Goal: Task Accomplishment & Management: Manage account settings

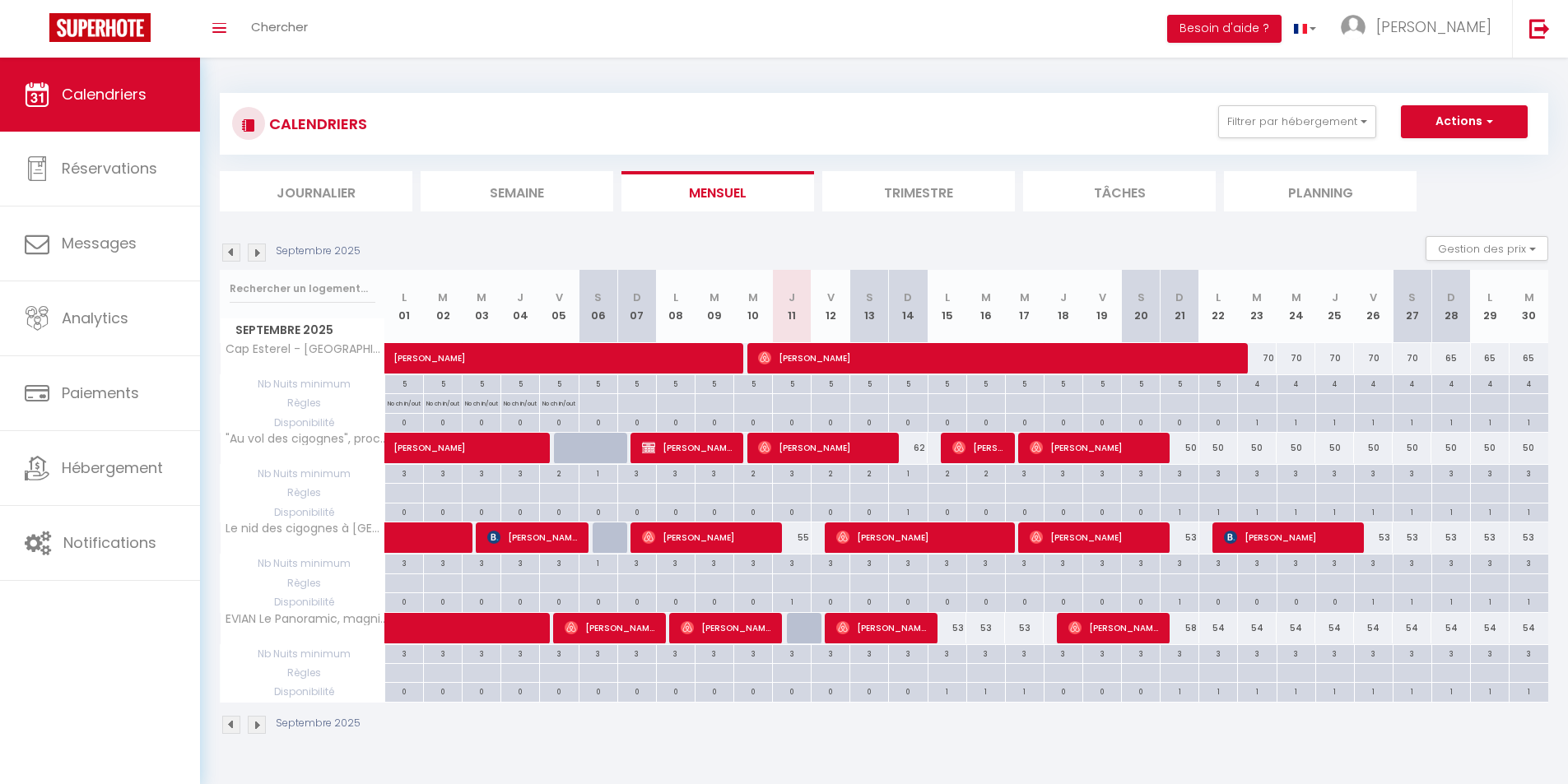
click at [797, 540] on div "55" at bounding box center [791, 538] width 39 height 31
type input "55"
type input "Jeu 11 Septembre 2025"
type input "Ven 12 Septembre 2025"
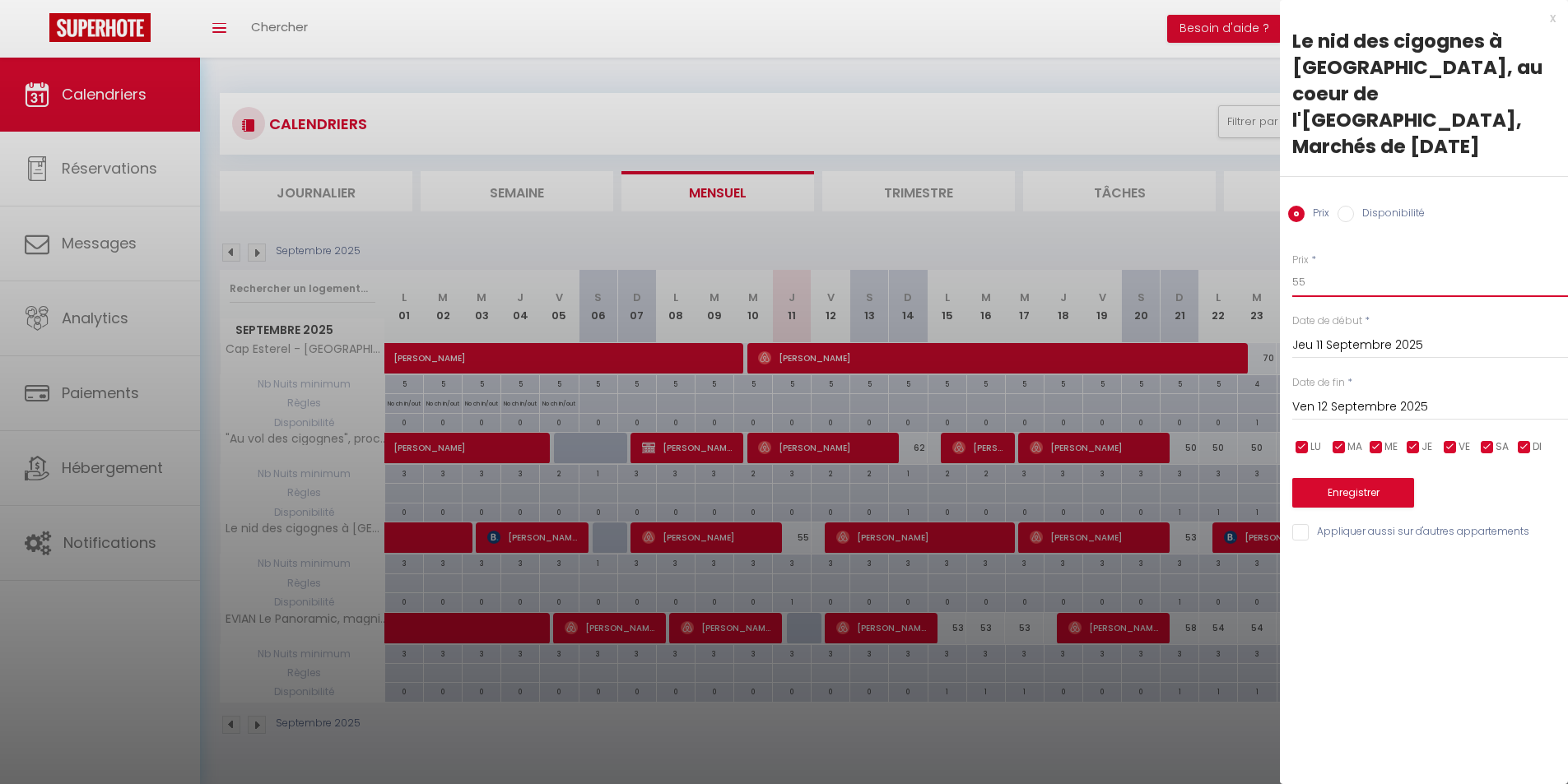
click at [1328, 267] on input "55" at bounding box center [1430, 282] width 276 height 30
type input "5"
click at [1364, 232] on div "Prix * 150 Statut * Disponible Indisponible Date de début * [DATE] < [DATE] > D…" at bounding box center [1424, 387] width 288 height 311
click at [1312, 267] on input "150" at bounding box center [1430, 282] width 276 height 30
type input "140"
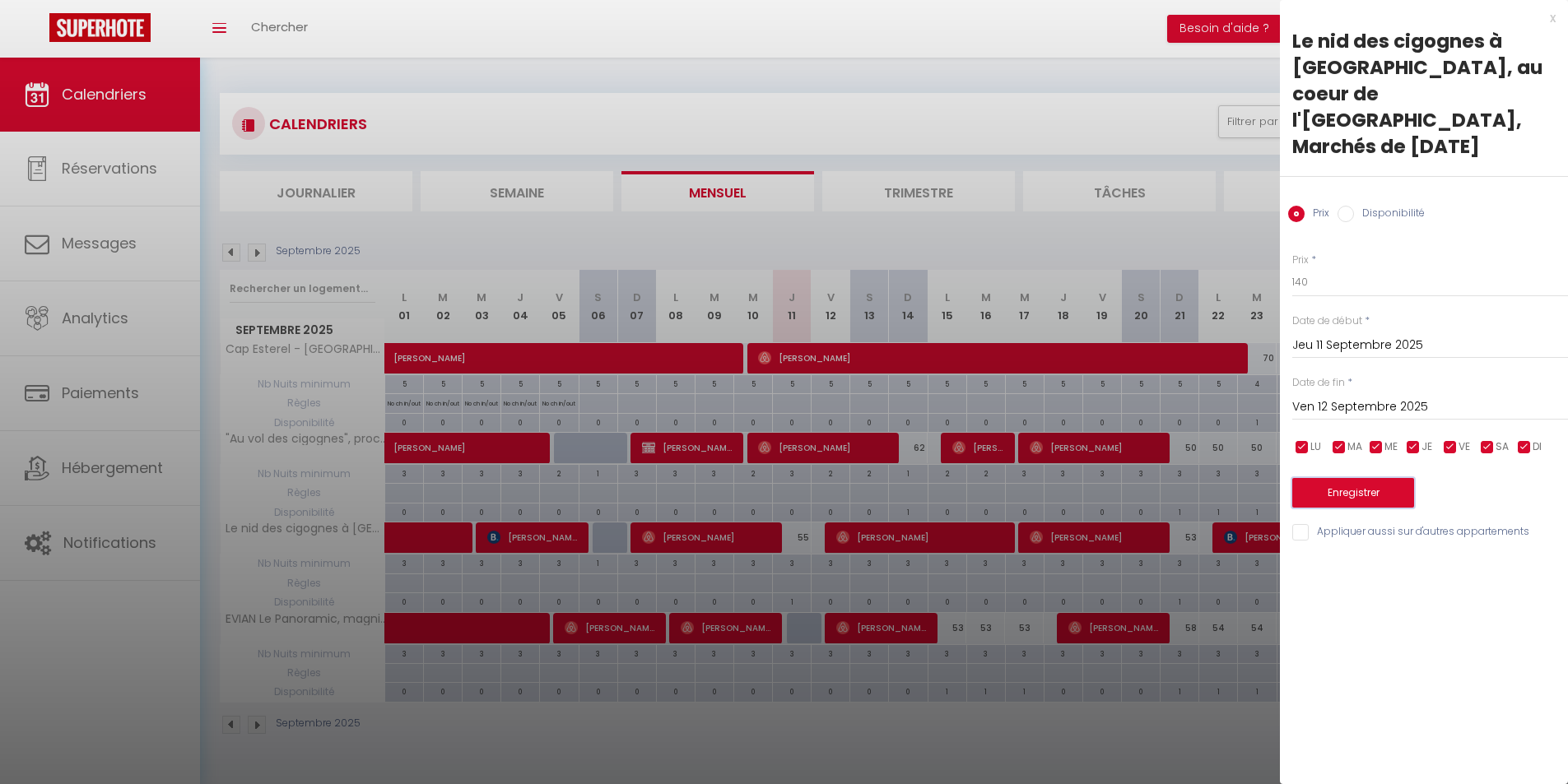
click at [1343, 478] on button "Enregistrer" at bounding box center [1353, 493] width 122 height 30
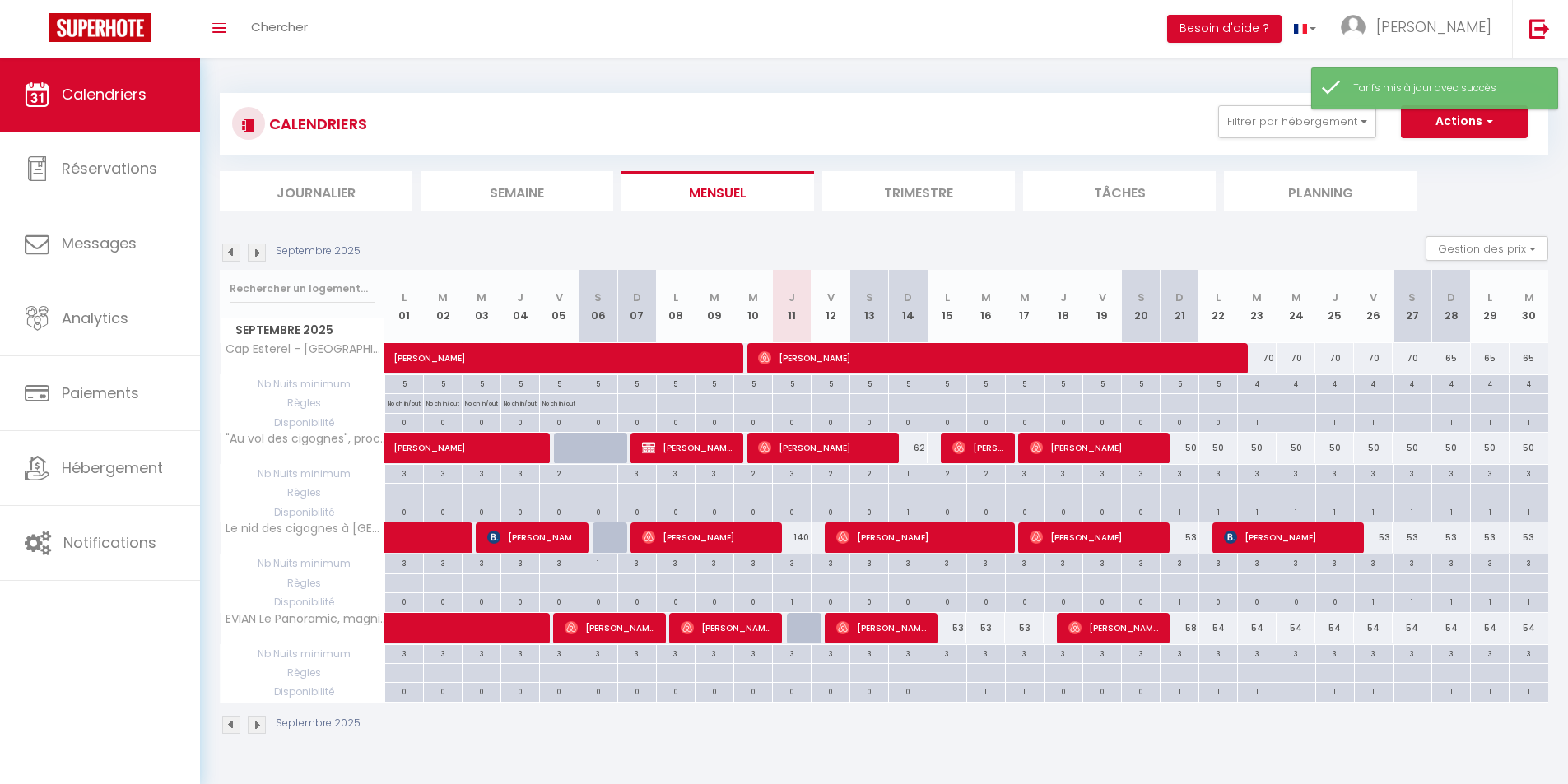
click at [795, 556] on div "3" at bounding box center [791, 562] width 38 height 15
type input "3"
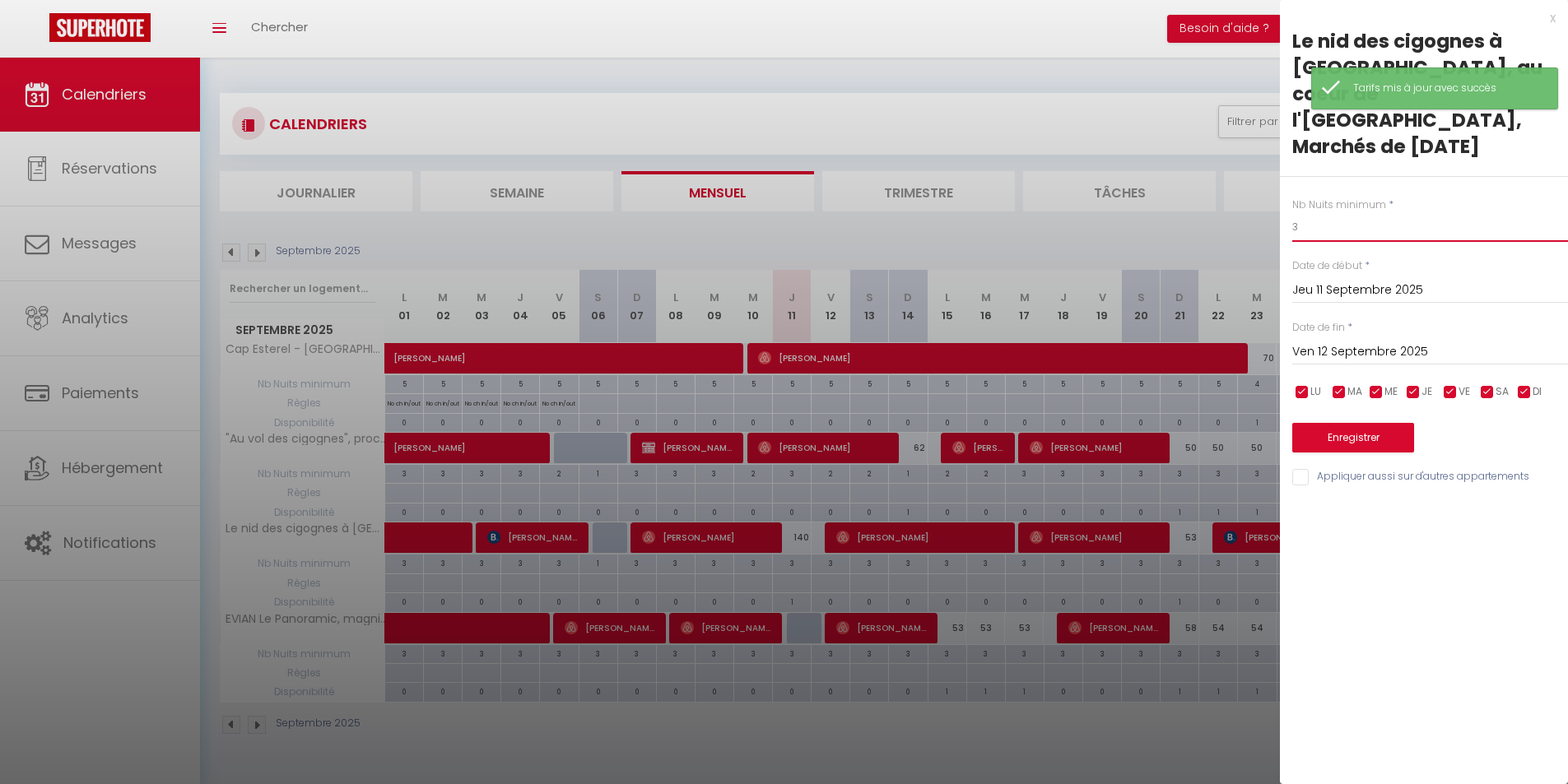
click at [1340, 212] on input "3" at bounding box center [1430, 227] width 276 height 30
type input "4"
type input "1"
click at [1355, 422] on button "Enregistrer" at bounding box center [1353, 437] width 122 height 30
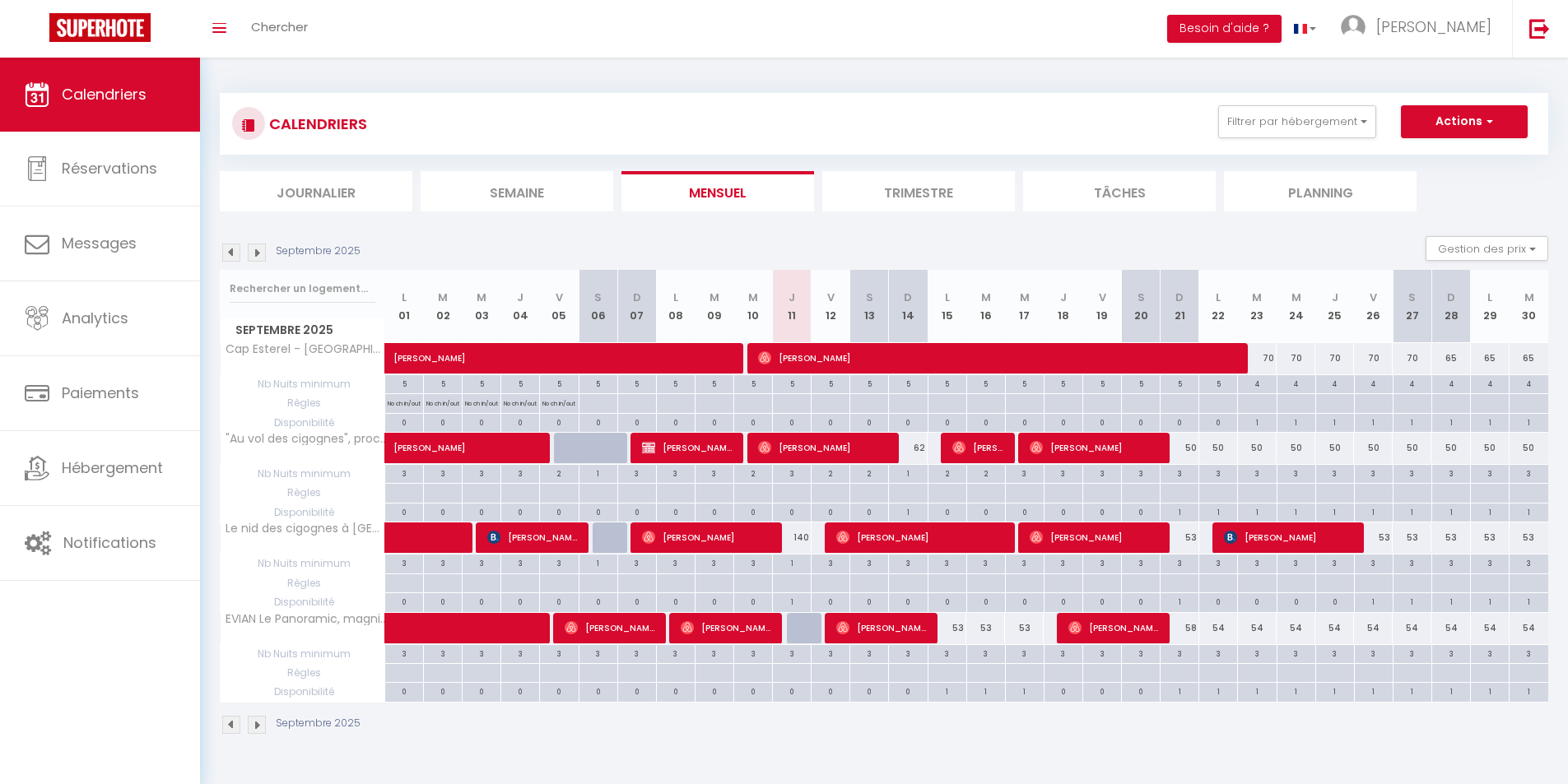
click at [913, 474] on div "1" at bounding box center [908, 472] width 38 height 15
type input "1"
type input "Dim 14 Septembre 2025"
type input "Lun 15 Septembre 2025"
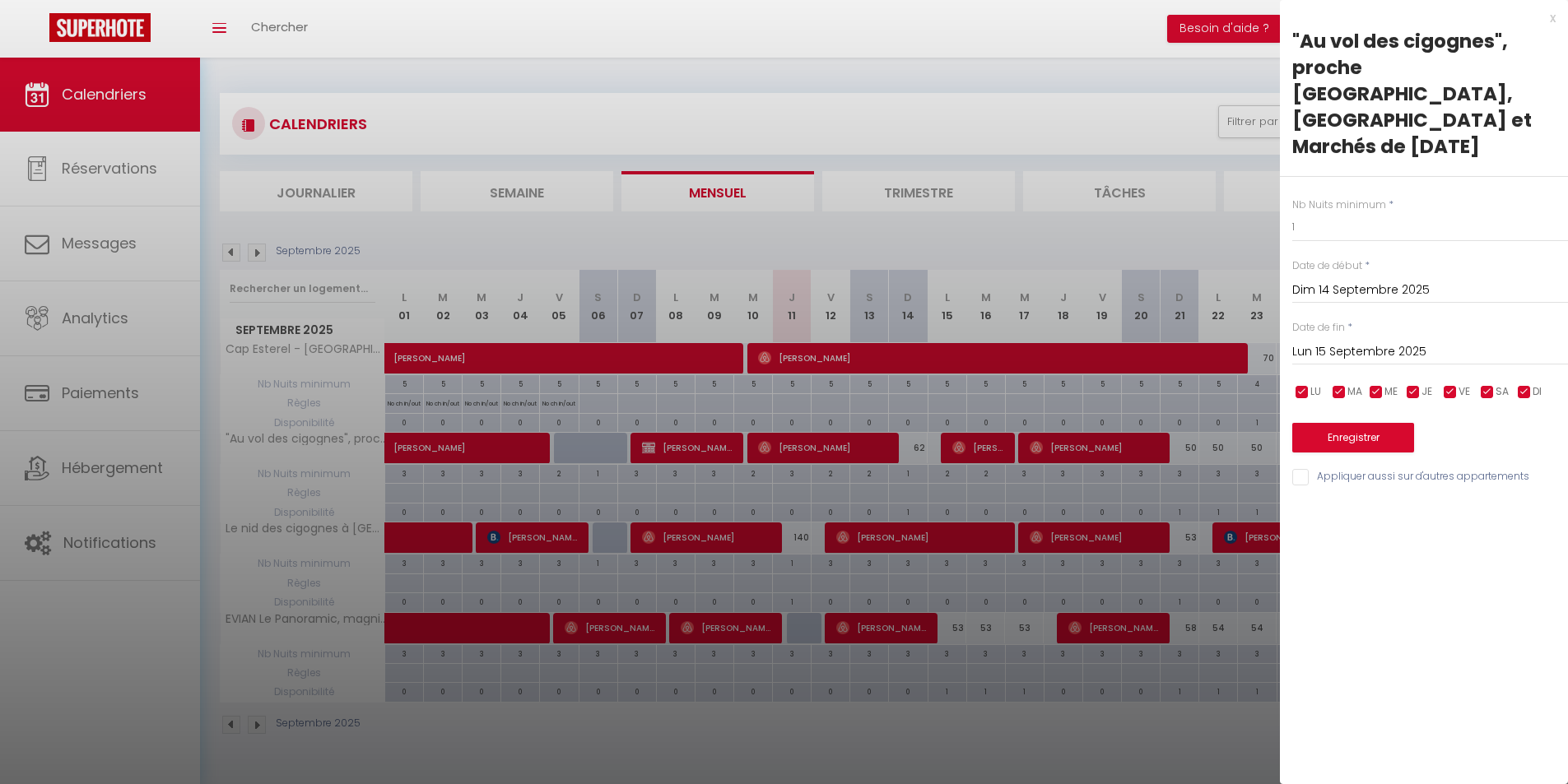
click at [1343, 216] on div "Nb Nuits minimum * 1 Date de début * [DATE] < [DATE] > Dim Lun Mar Mer Jeu Ven …" at bounding box center [1424, 332] width 288 height 311
click at [1343, 212] on input "1" at bounding box center [1430, 227] width 276 height 30
type input "2"
click at [1361, 422] on button "Enregistrer" at bounding box center [1353, 437] width 122 height 30
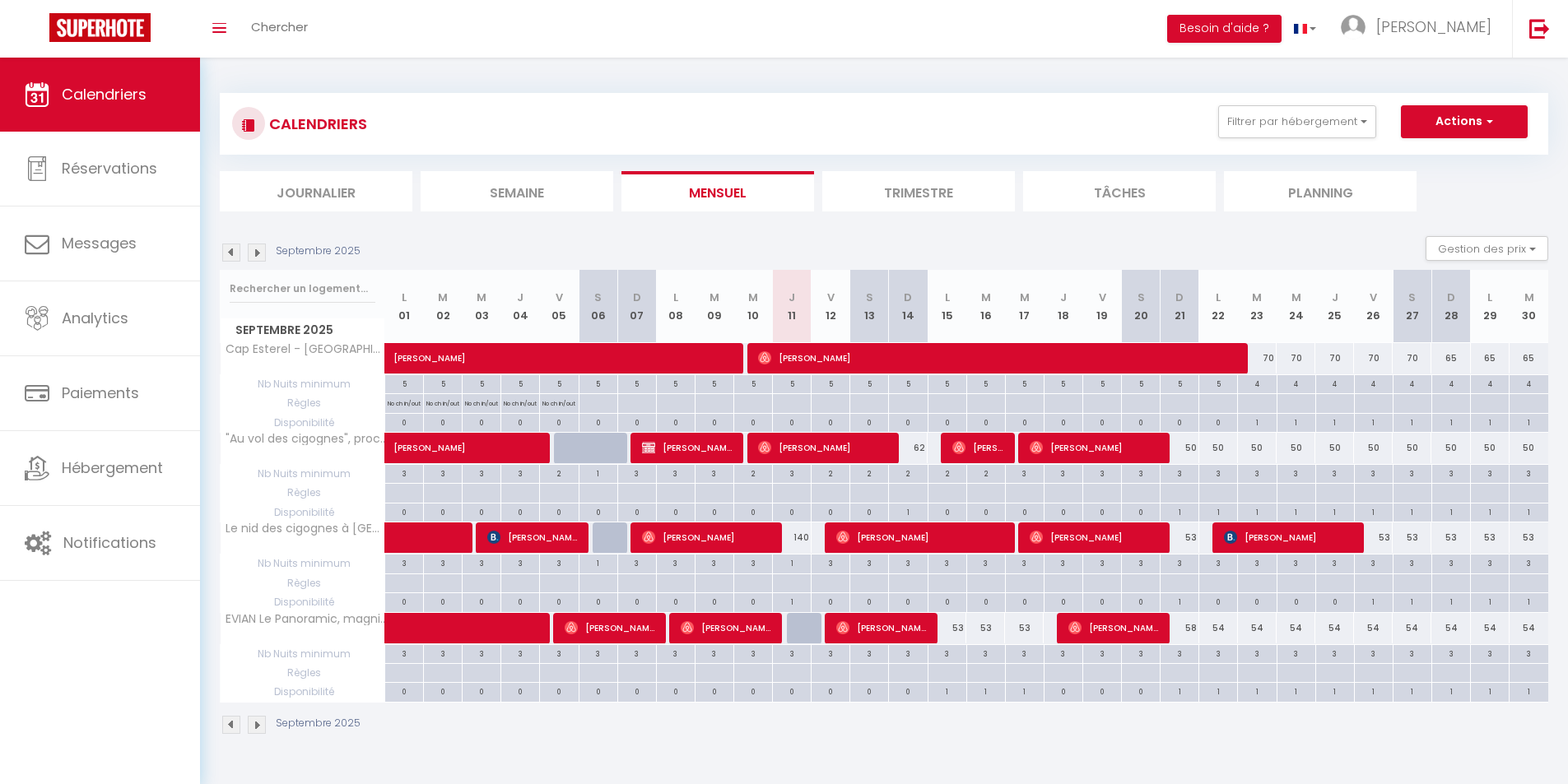
drag, startPoint x: 1000, startPoint y: 39, endPoint x: 1205, endPoint y: 34, distance: 205.1
click at [1043, 38] on div "Toggle menubar Chercher BUTTON Besoin d'aide ? Marie Paramètres Équipe" at bounding box center [837, 28] width 1436 height 57
